Goal: Navigation & Orientation: Find specific page/section

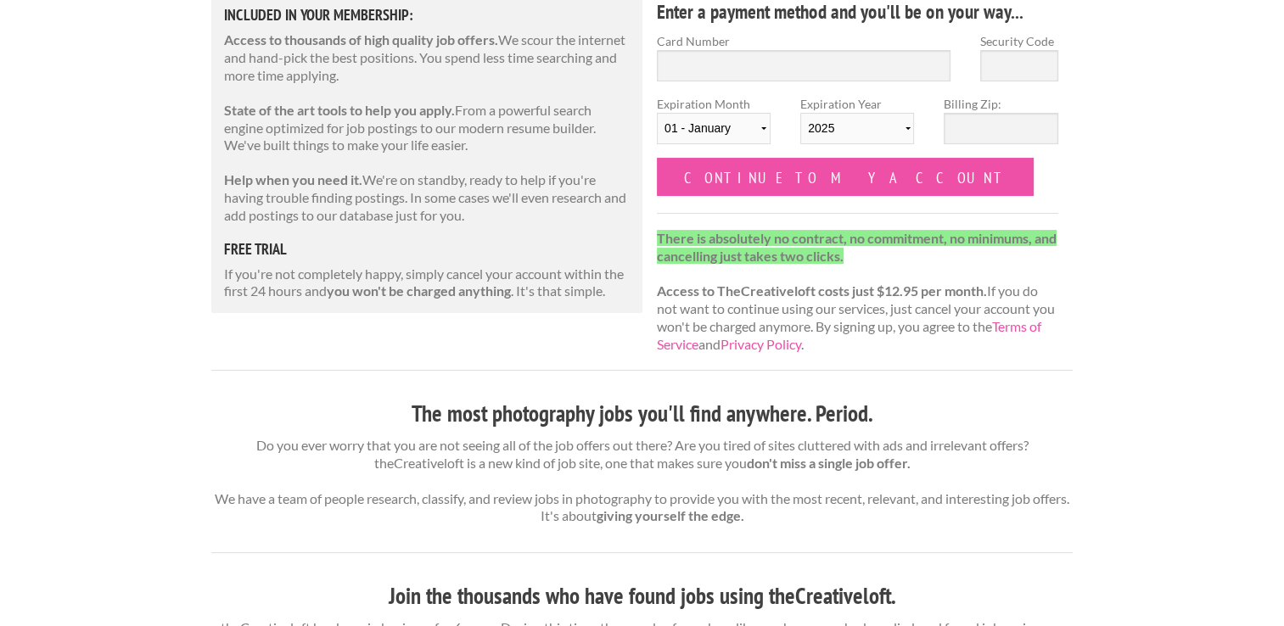
scroll to position [759, 0]
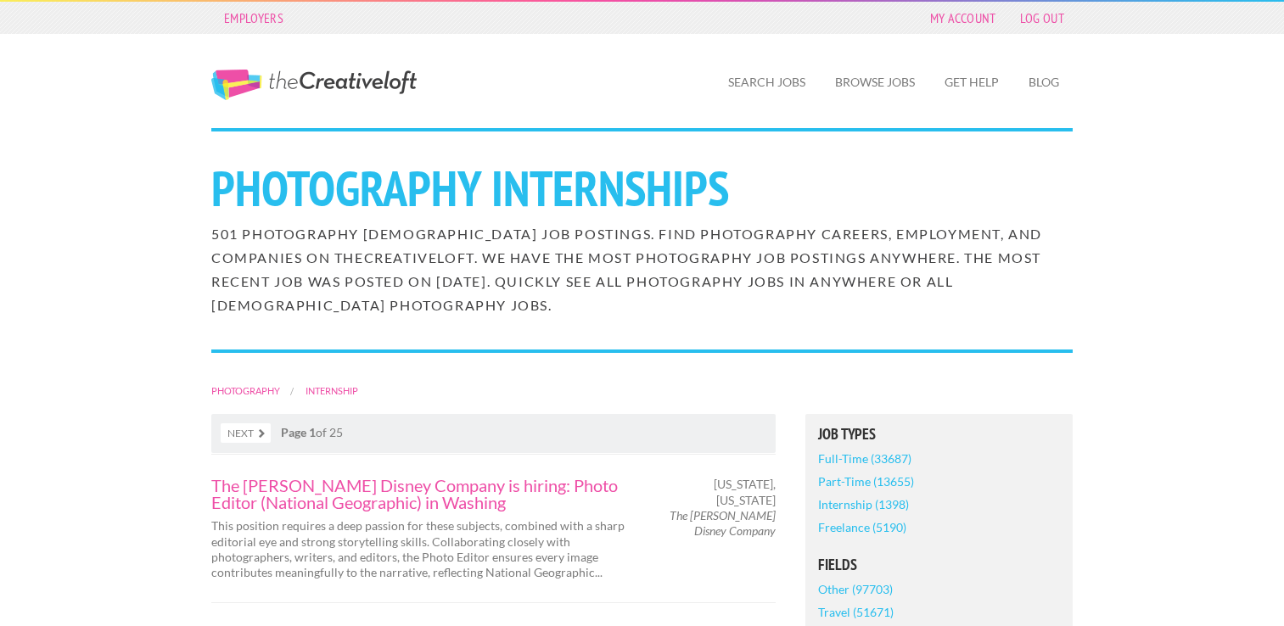
scroll to position [387, 0]
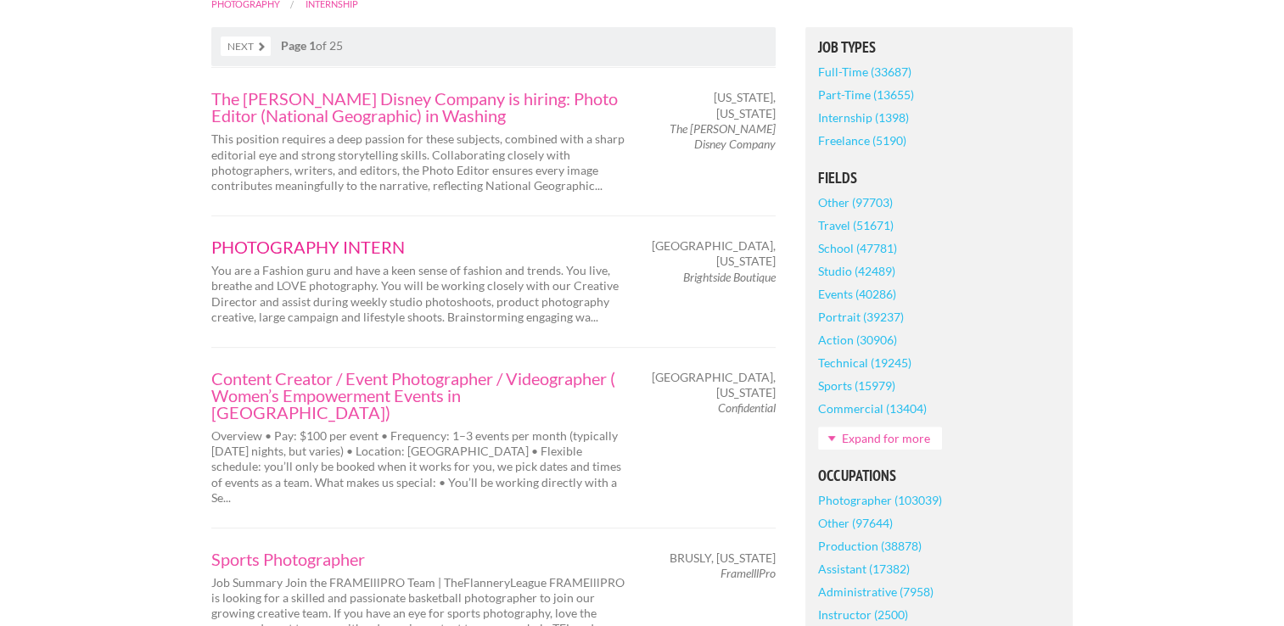
click at [341, 253] on link "PHOTOGRAPHY INTERN" at bounding box center [419, 247] width 416 height 17
click at [367, 387] on link "Content Creator / Event Photographer / Videographer ( Women’s Empowerment Event…" at bounding box center [419, 395] width 416 height 51
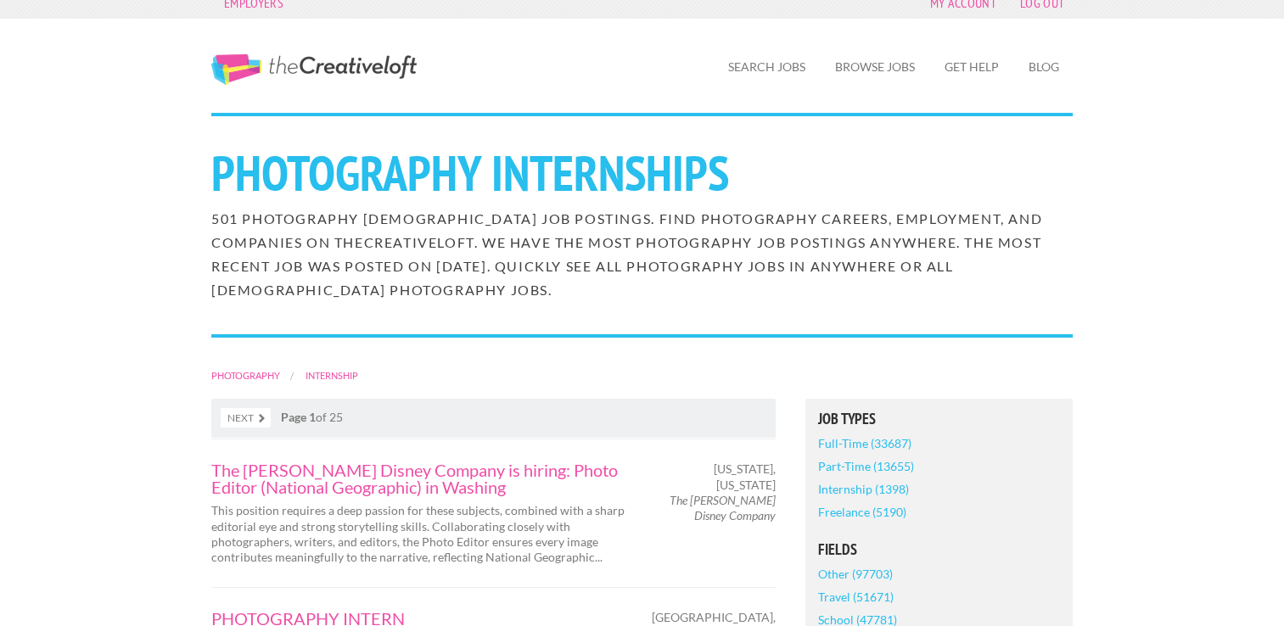
scroll to position [0, 0]
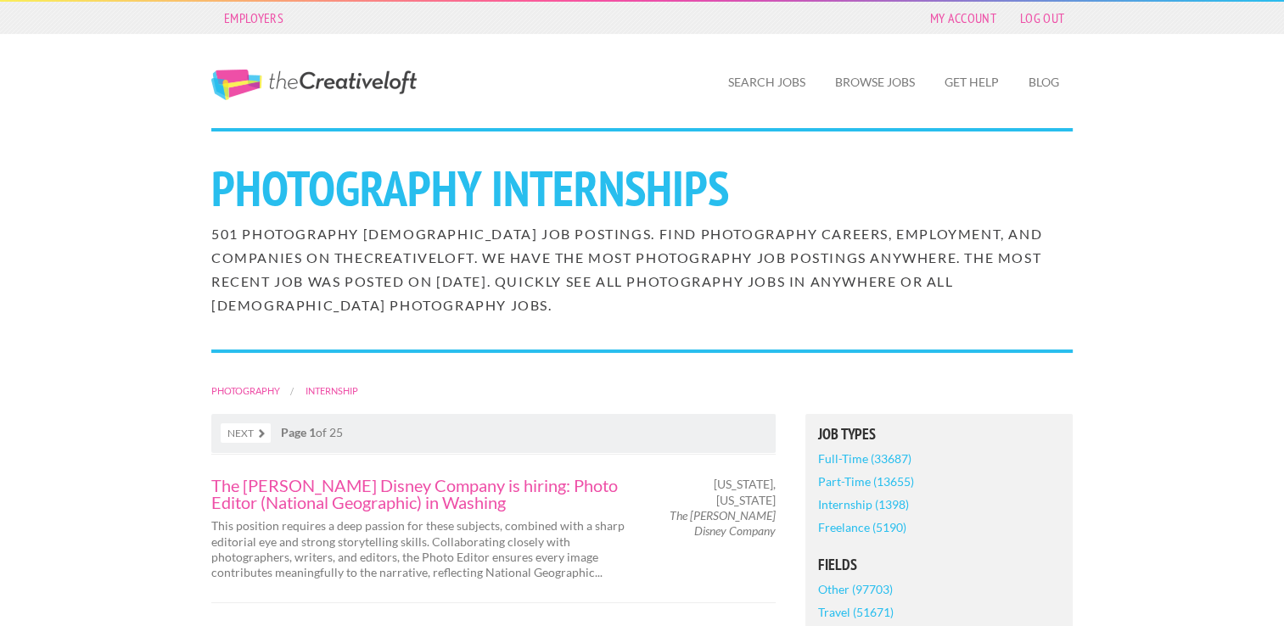
click at [1049, 30] on div "Employers My Account Log Out" at bounding box center [642, 18] width 891 height 32
click at [1032, 17] on link "Log Out" at bounding box center [1042, 18] width 61 height 24
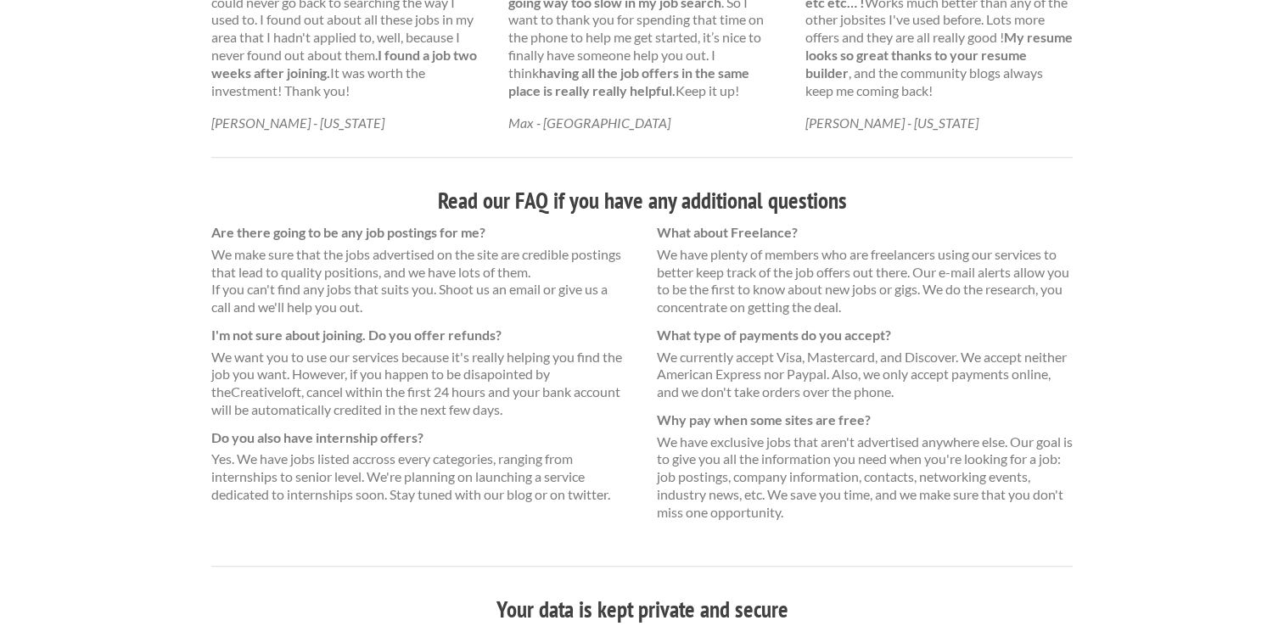
scroll to position [1069, 0]
